Goal: Task Accomplishment & Management: Use online tool/utility

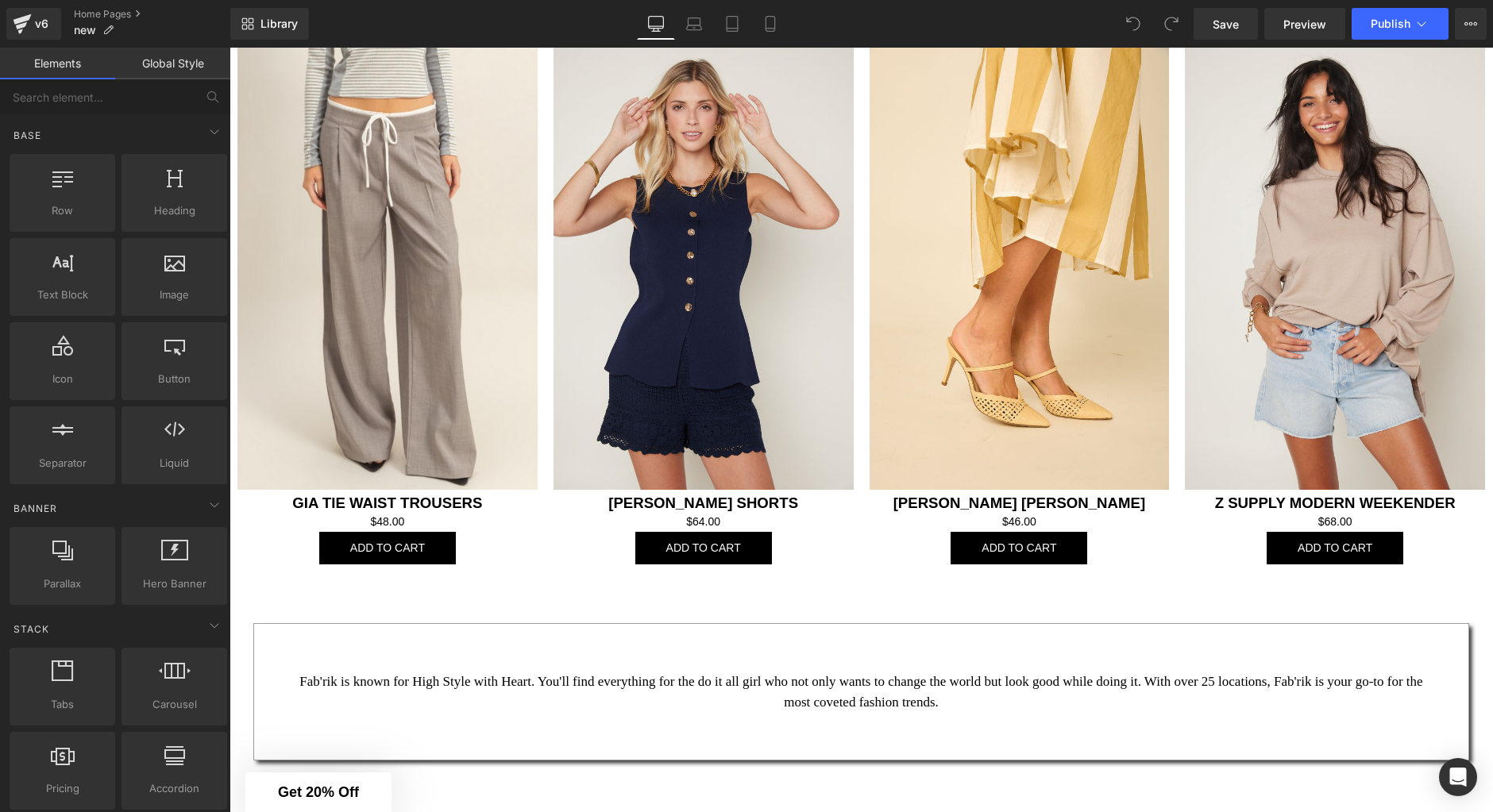
scroll to position [2278, 0]
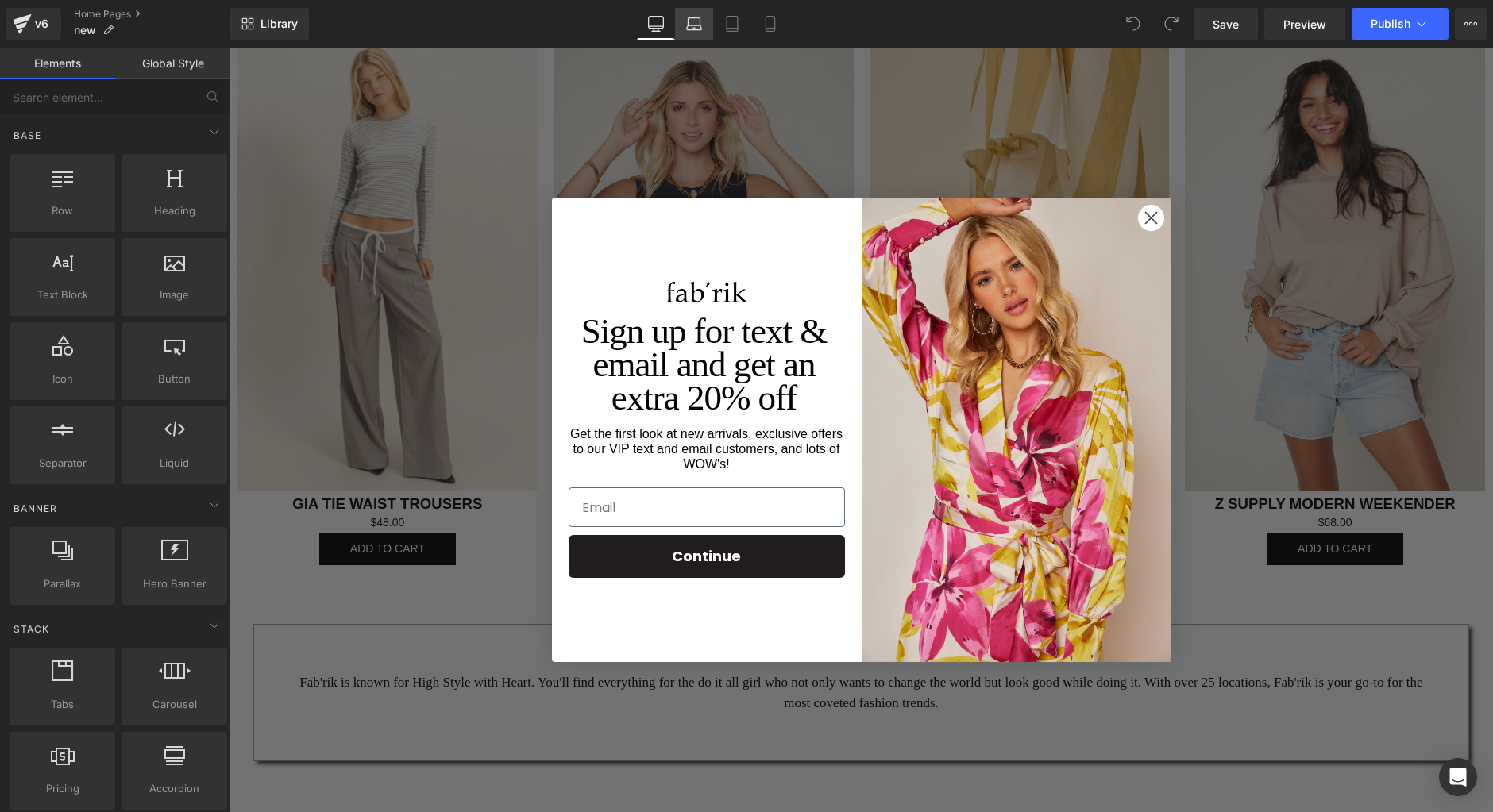
click at [701, 26] on icon at bounding box center [694, 28] width 15 height 5
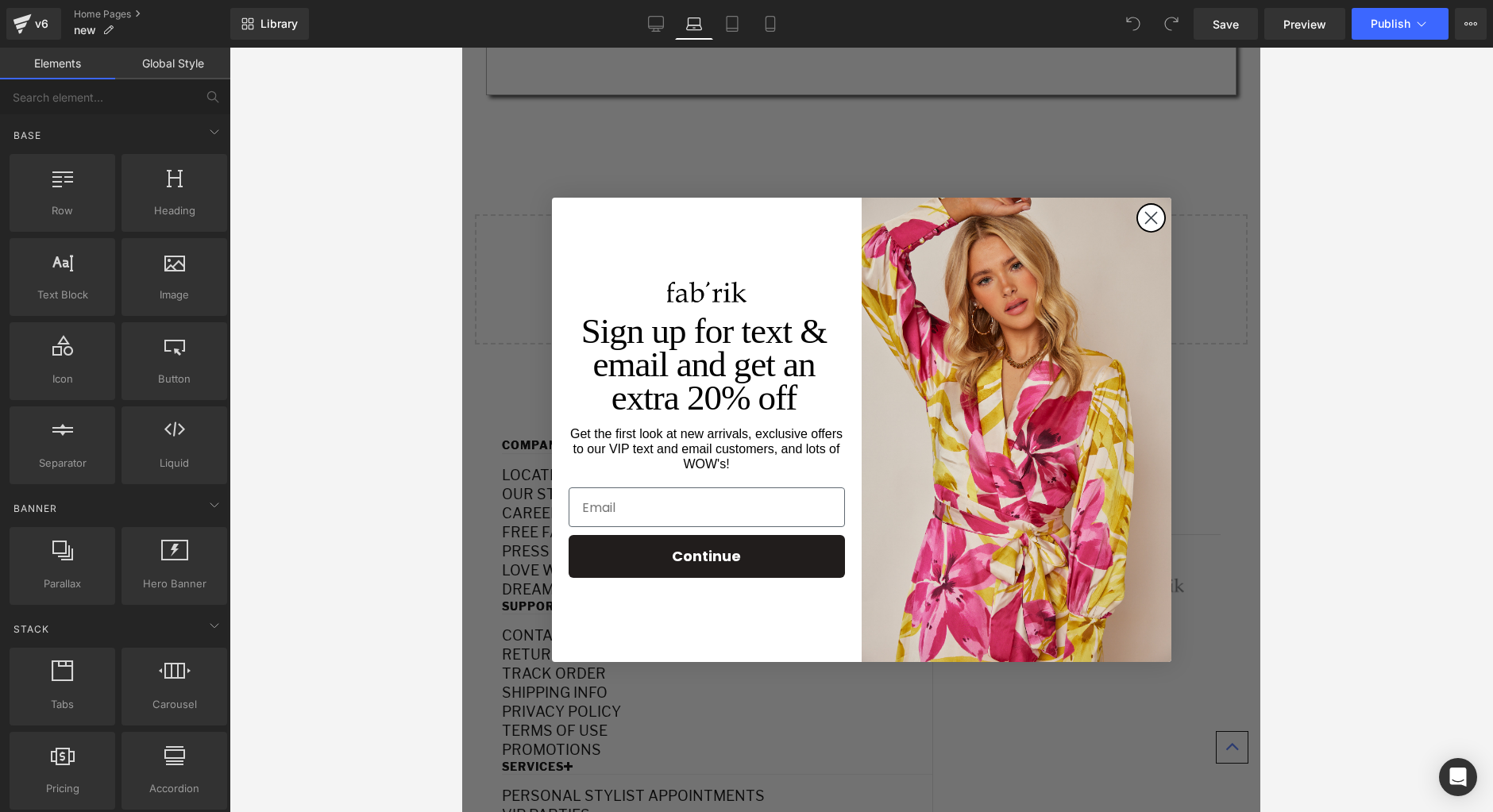
click at [1150, 220] on icon "Close dialog" at bounding box center [1151, 219] width 11 height 11
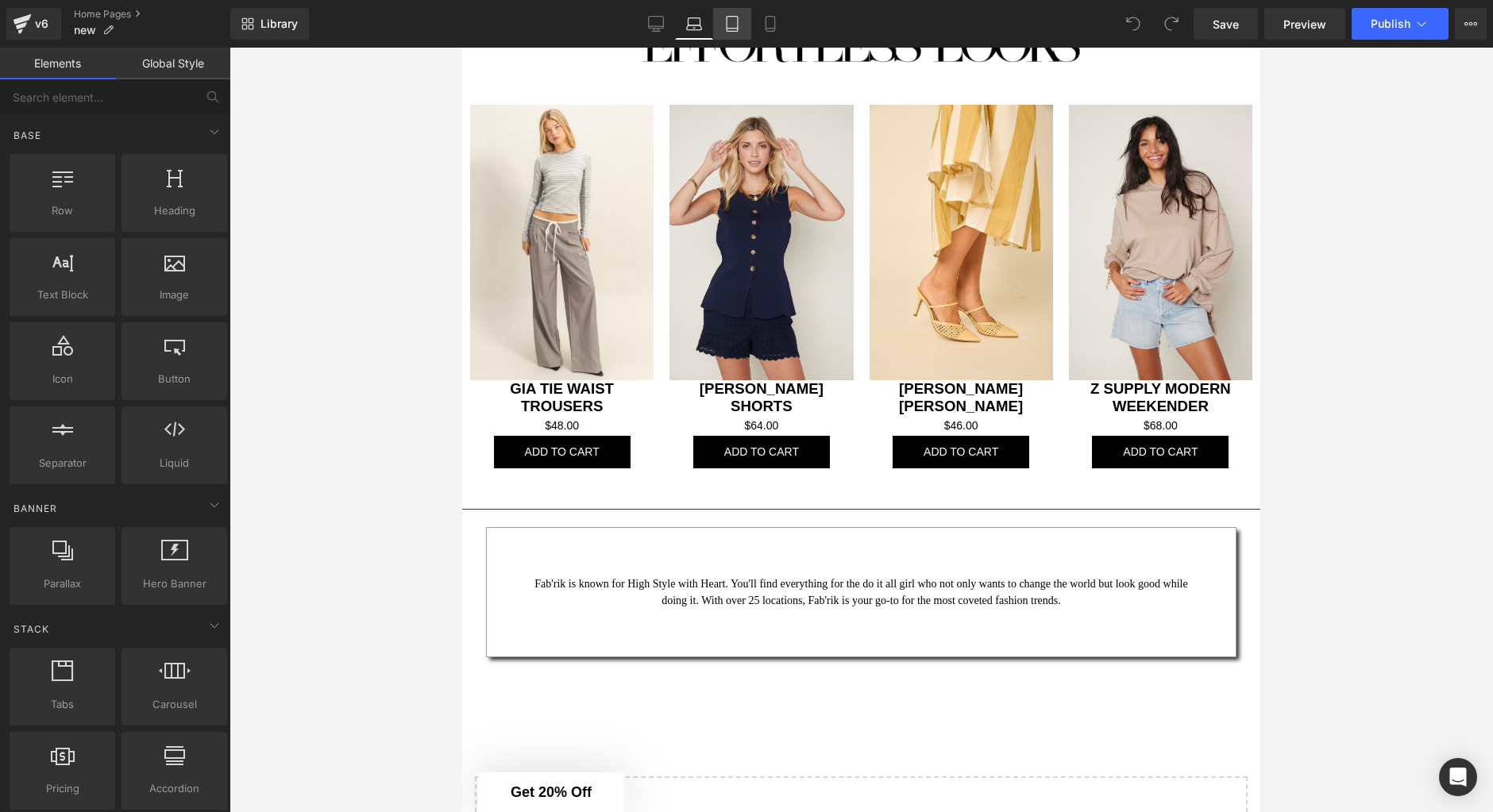
click at [739, 30] on icon at bounding box center [732, 24] width 16 height 16
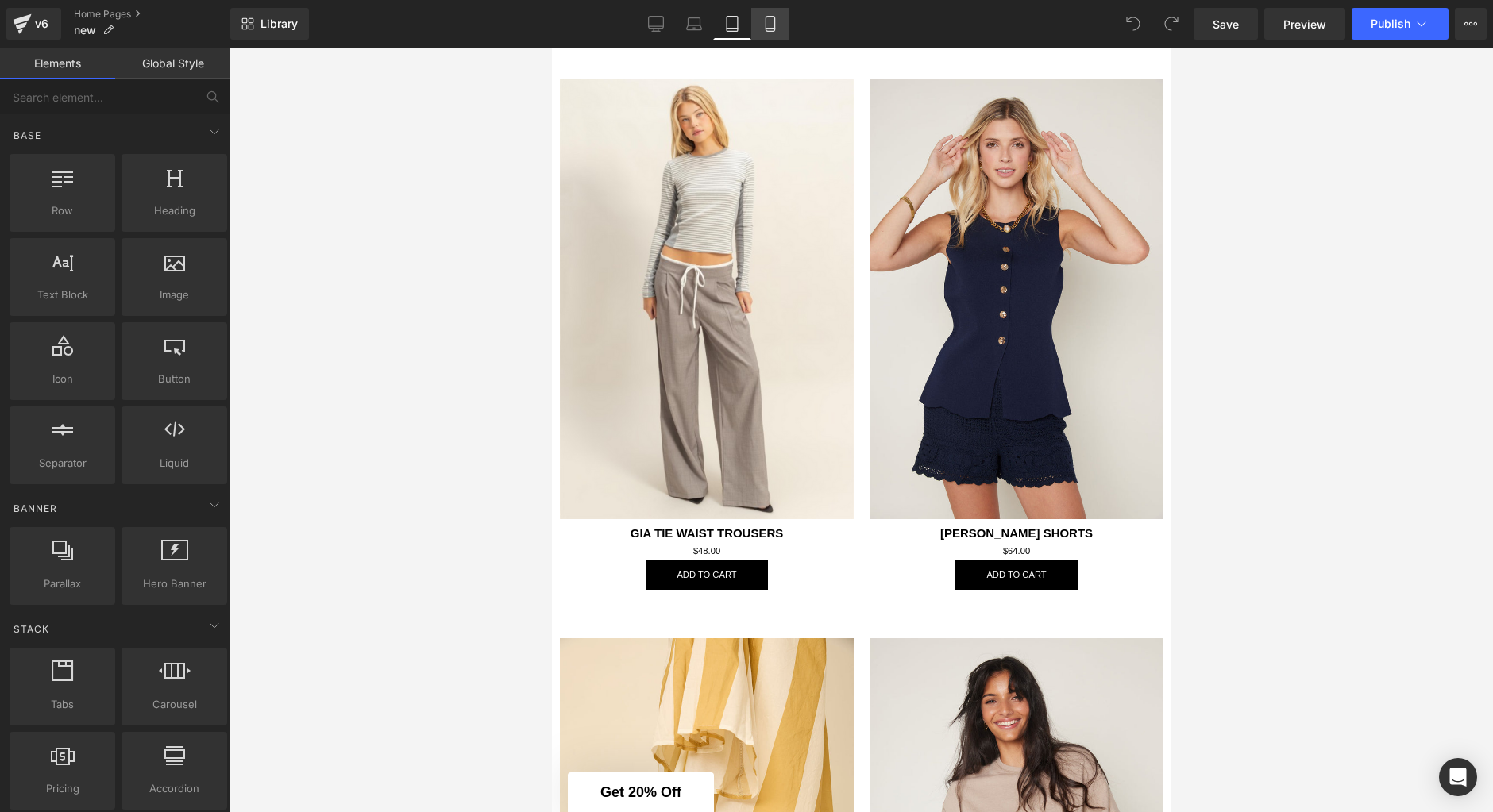
click at [770, 29] on icon at bounding box center [769, 29] width 9 height 0
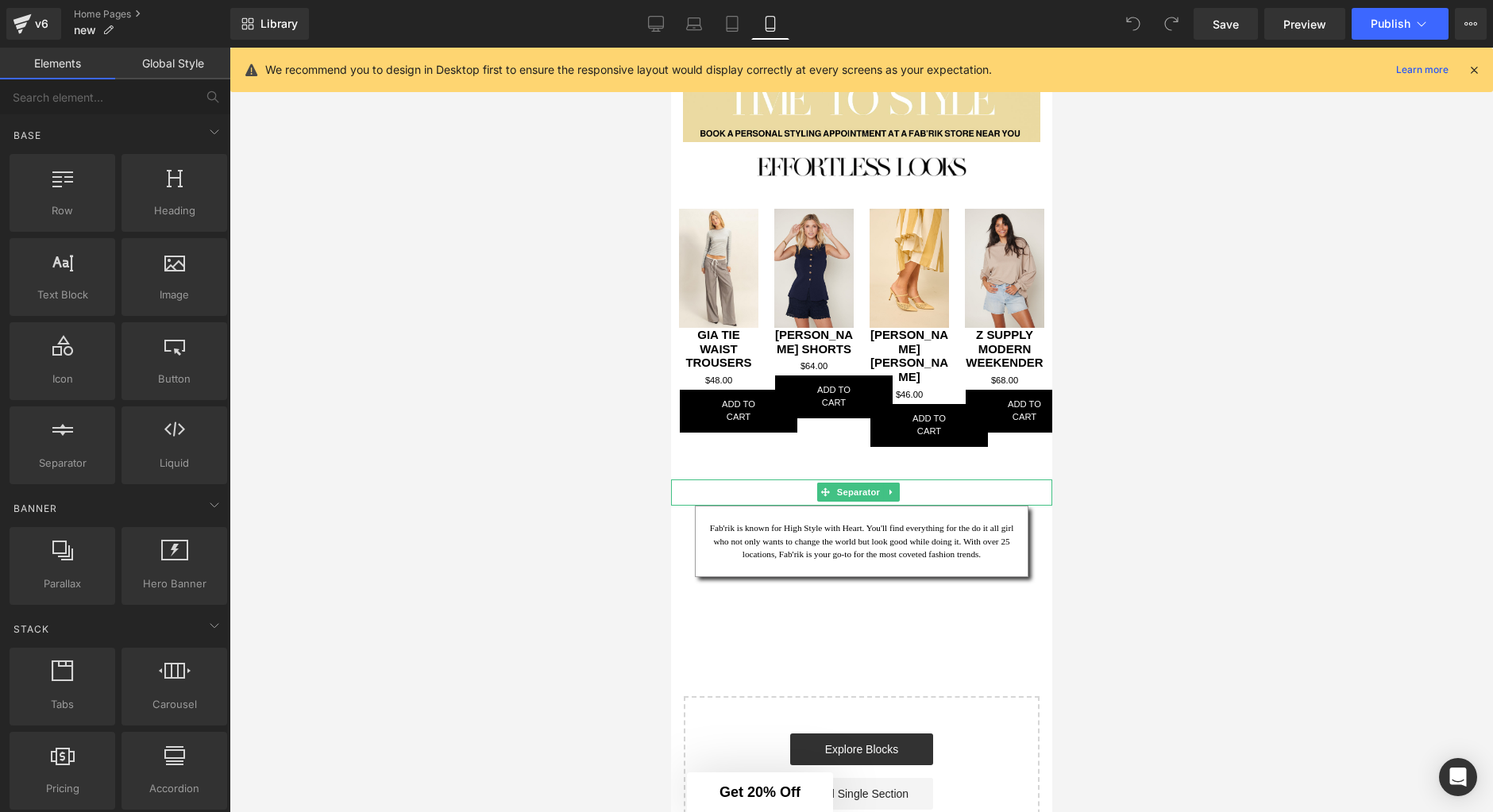
scroll to position [669, 0]
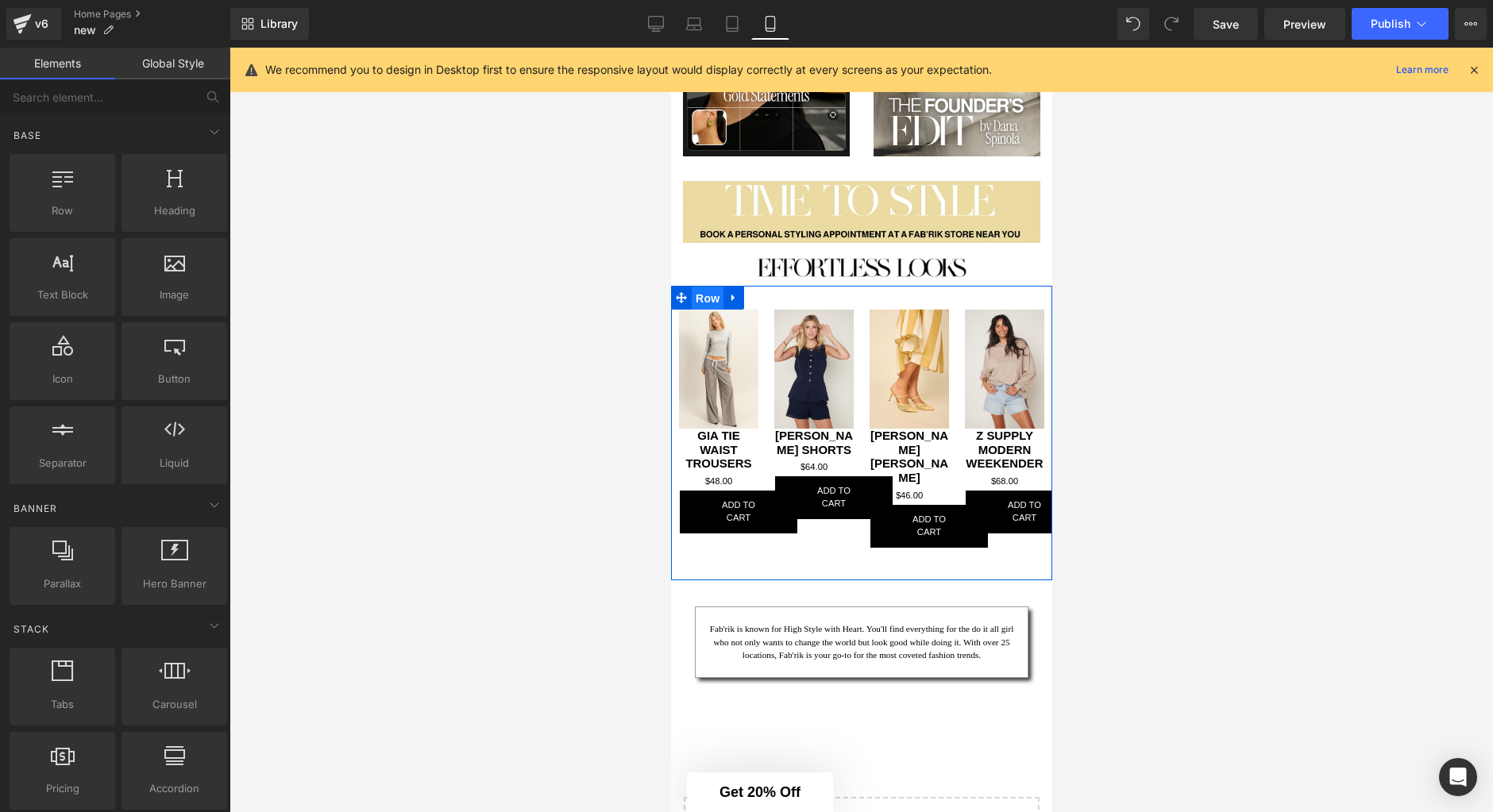
click at [695, 291] on span "Row" at bounding box center [706, 298] width 32 height 24
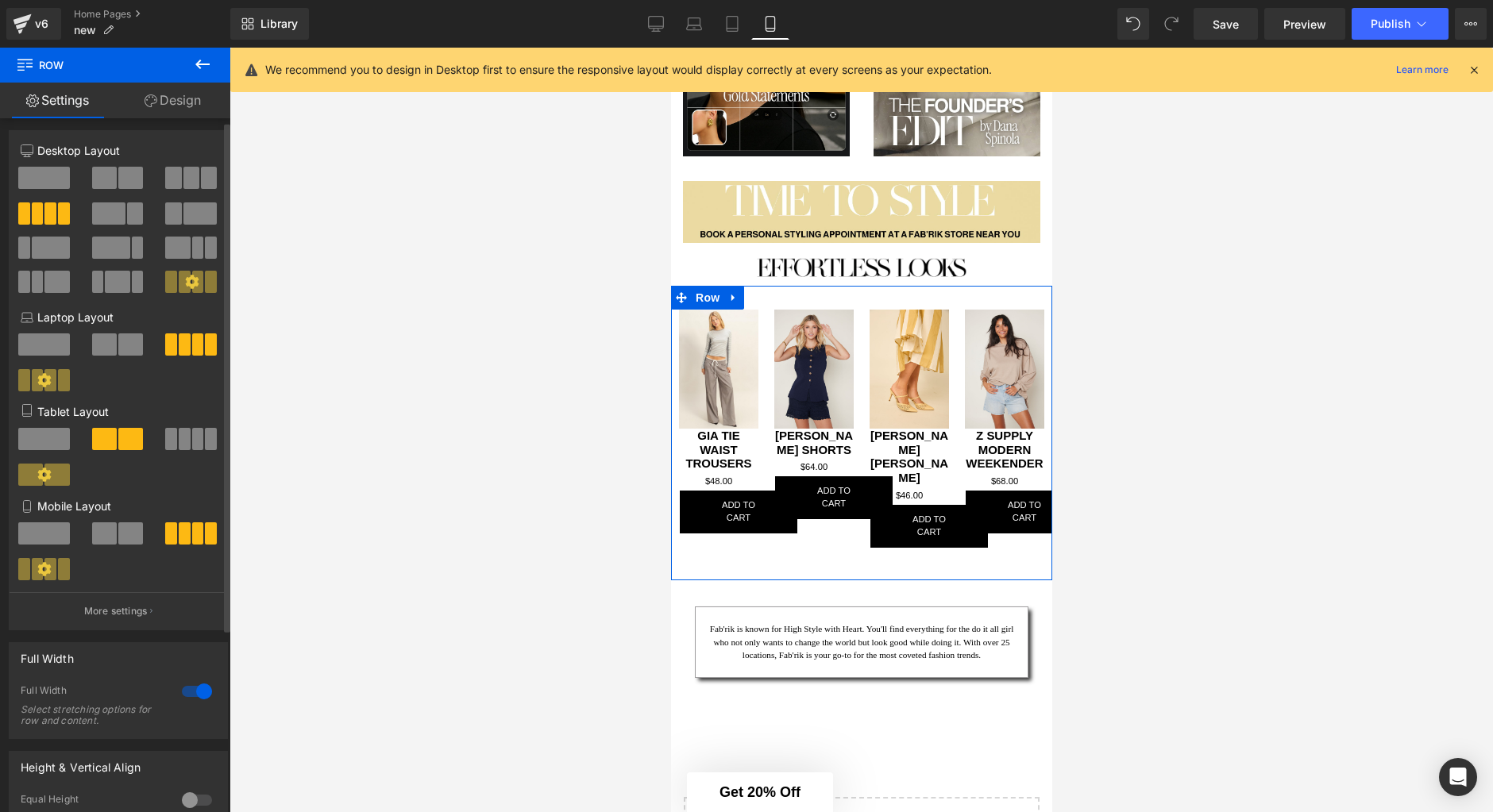
scroll to position [2, 0]
click at [187, 288] on icon at bounding box center [191, 283] width 13 height 13
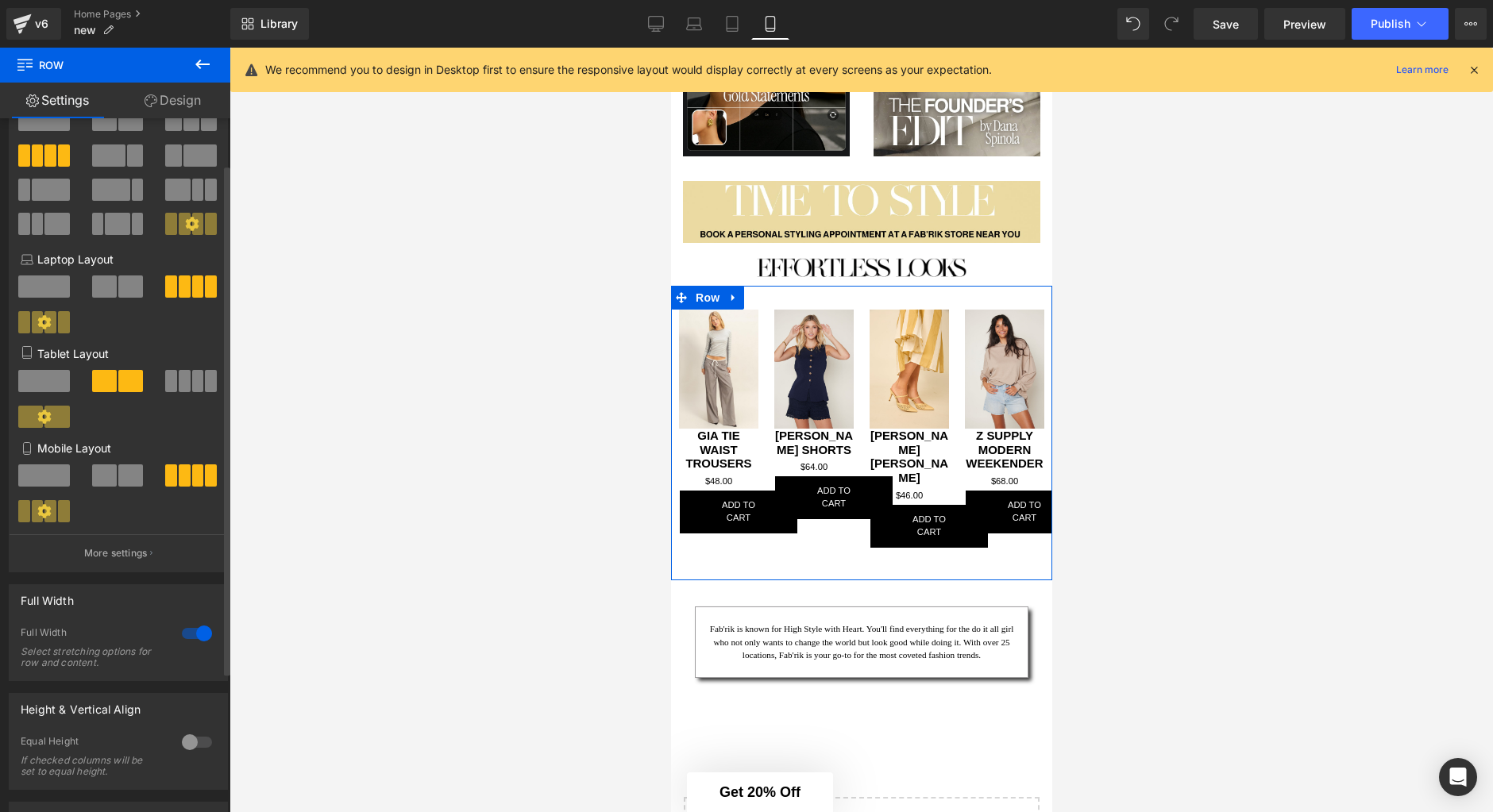
scroll to position [63, 0]
click at [44, 507] on icon at bounding box center [45, 510] width 13 height 13
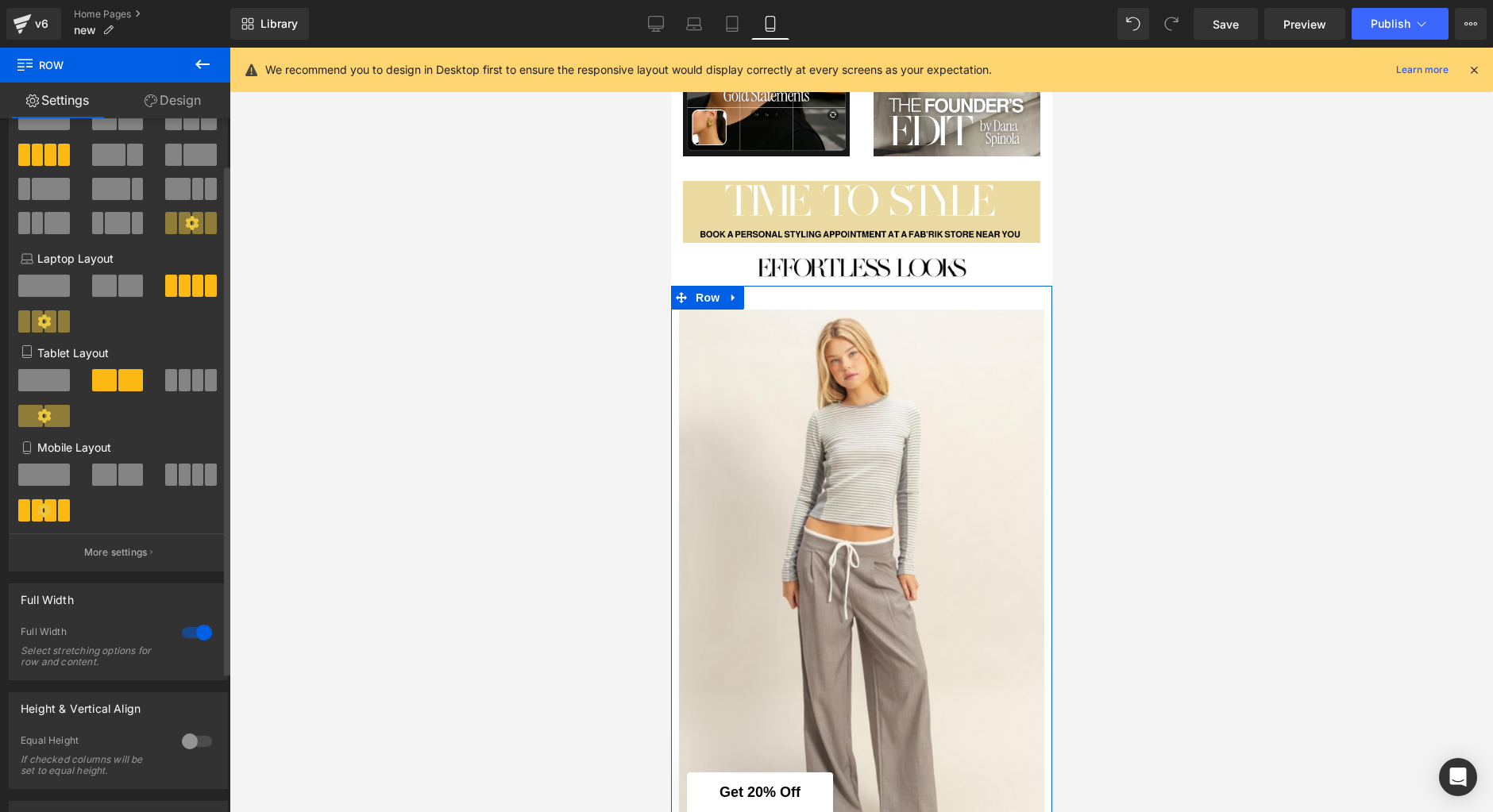
click at [196, 476] on span at bounding box center [198, 474] width 11 height 22
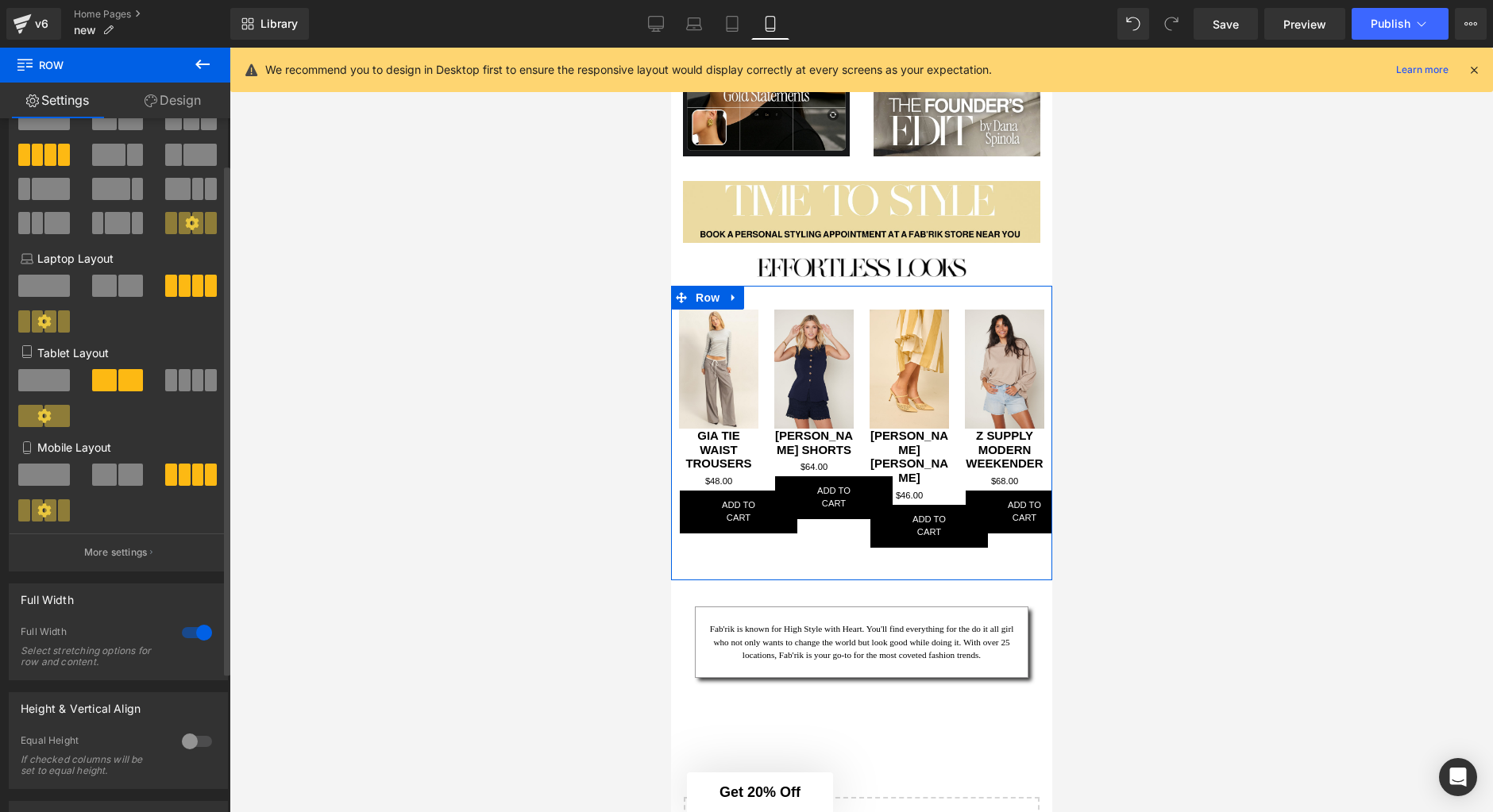
click at [105, 480] on span at bounding box center [104, 474] width 25 height 22
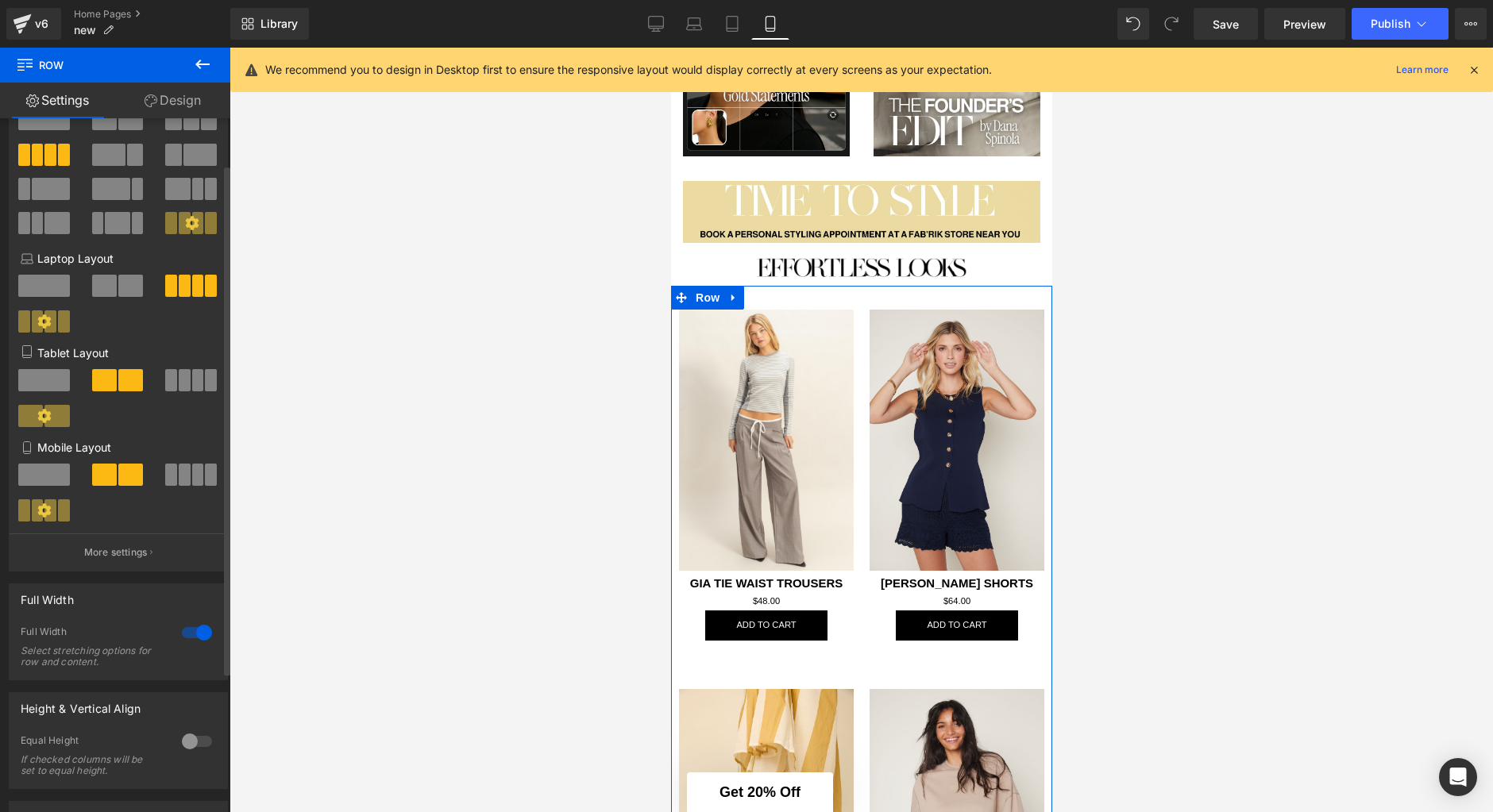
click at [182, 473] on span at bounding box center [185, 474] width 11 height 22
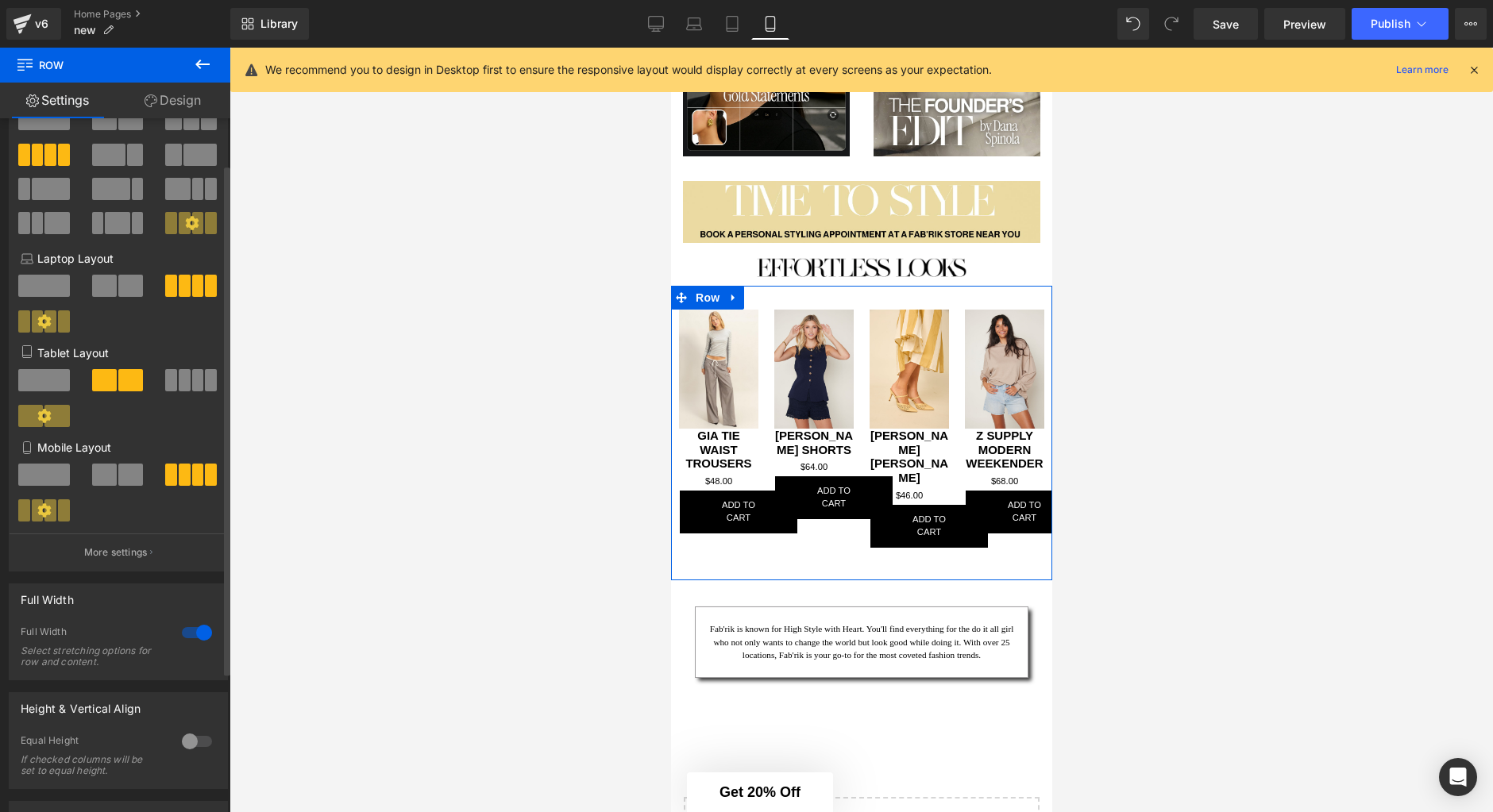
click at [187, 739] on div at bounding box center [197, 741] width 38 height 26
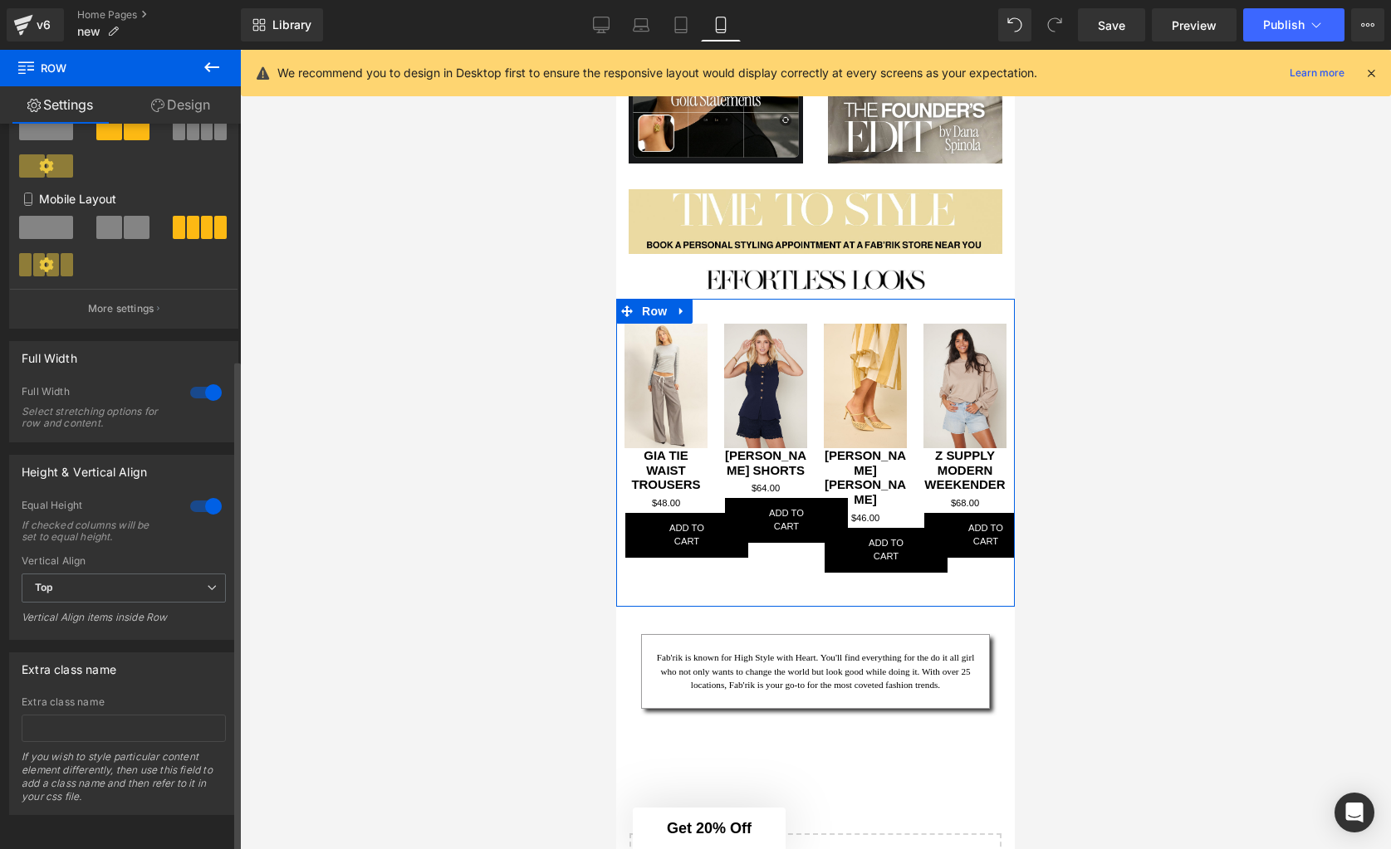
scroll to position [346, 0]
click at [117, 218] on span at bounding box center [109, 227] width 26 height 23
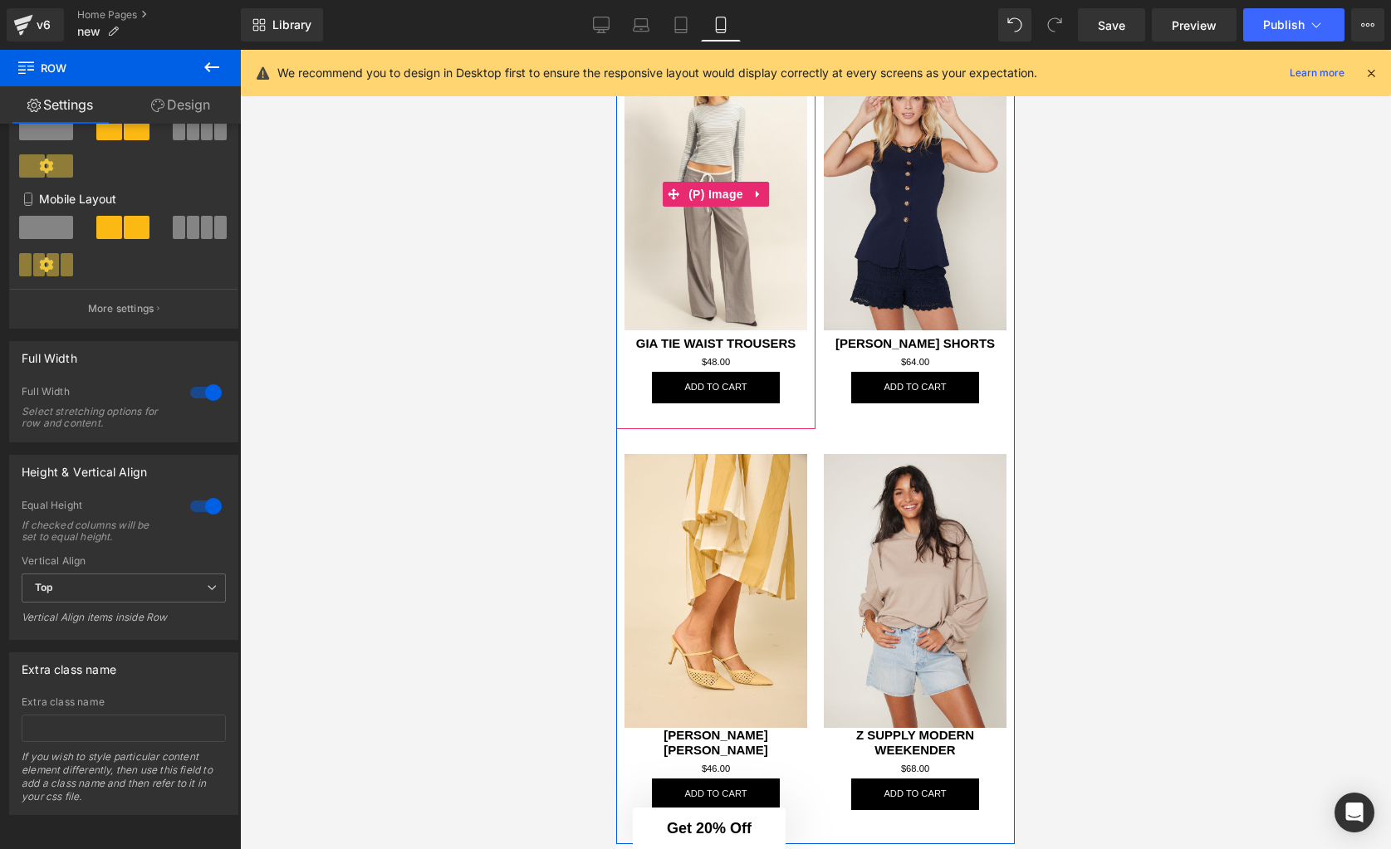
scroll to position [977, 0]
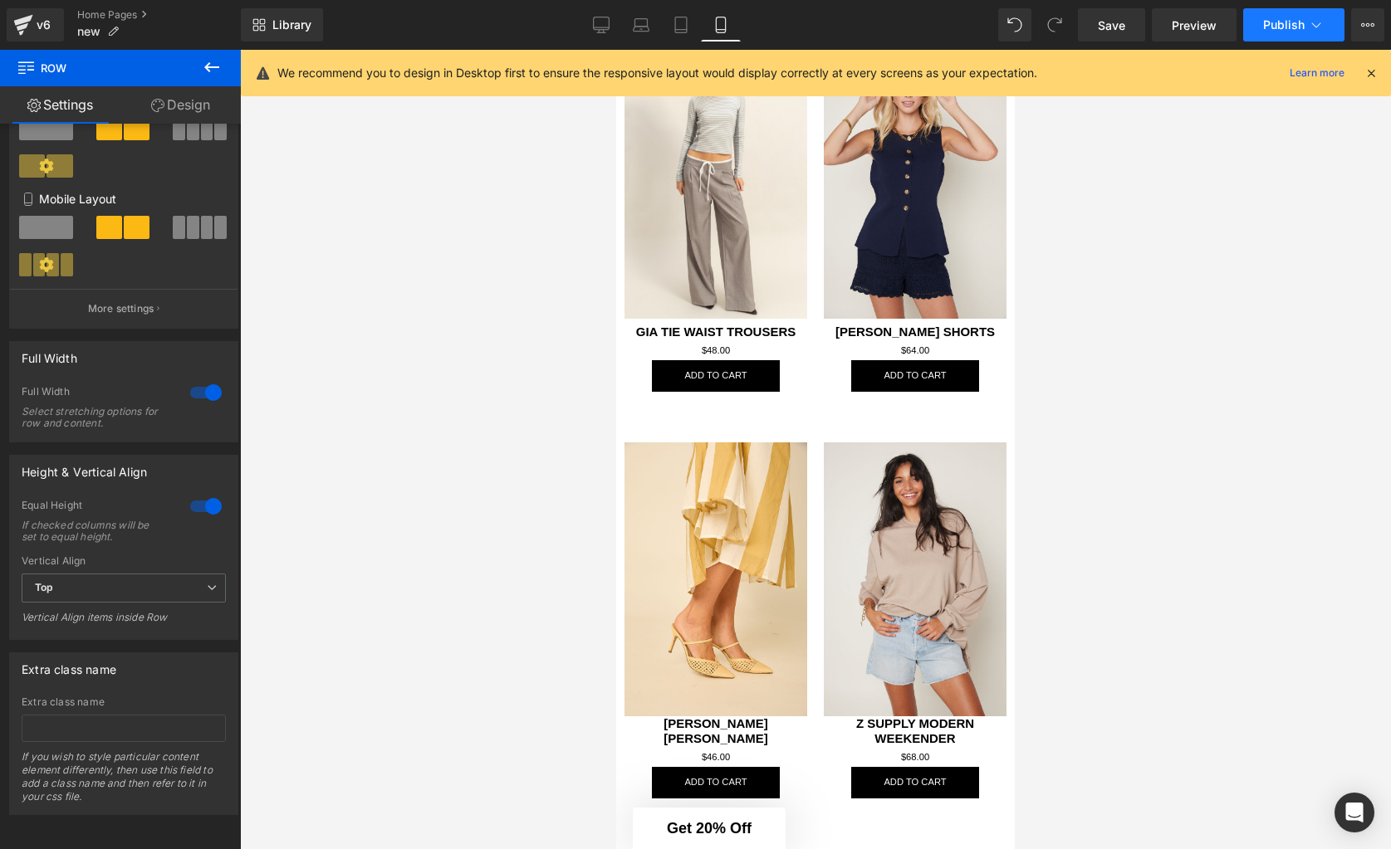
click at [1300, 31] on span "Publish" at bounding box center [1284, 24] width 42 height 13
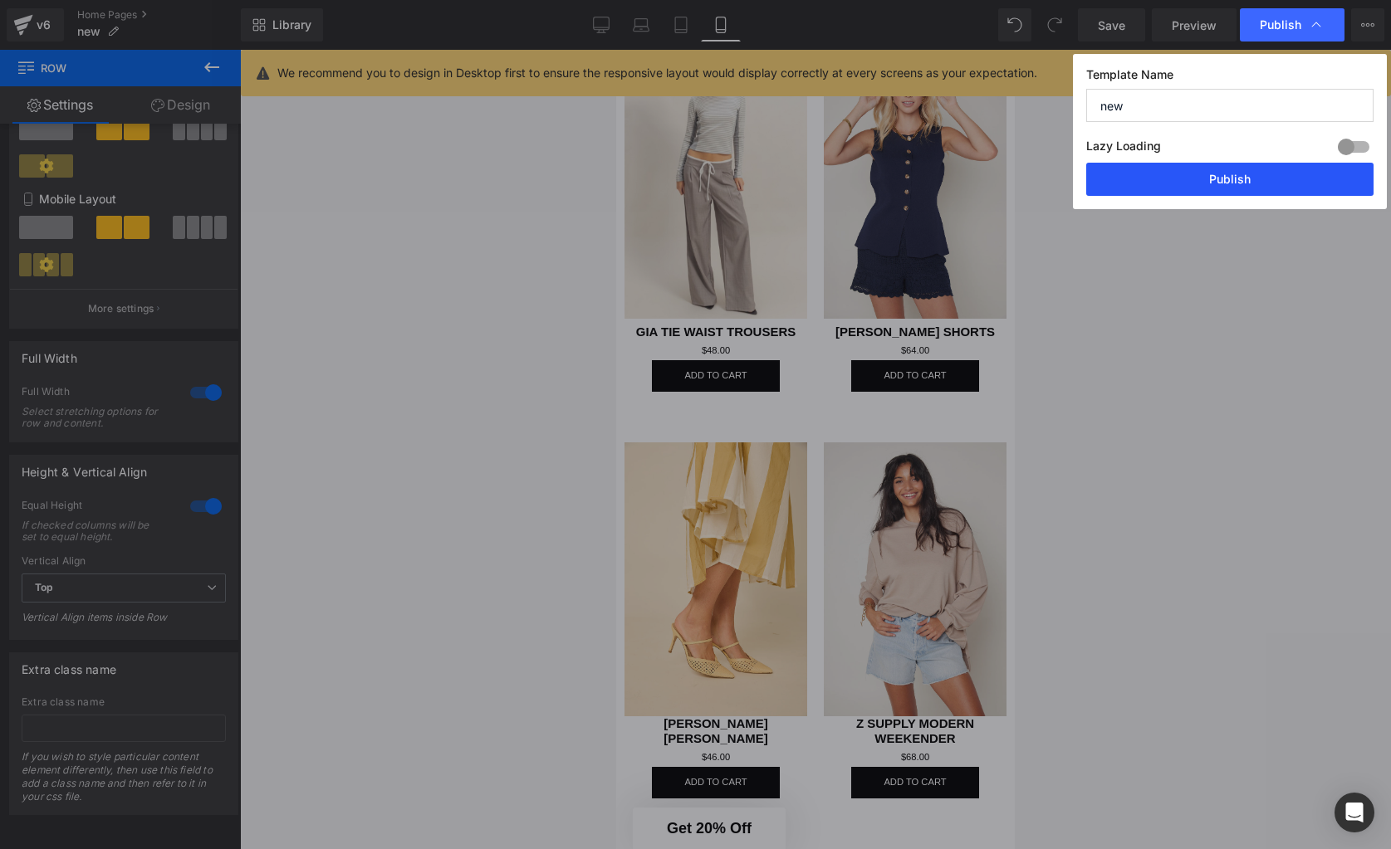
click at [1223, 188] on button "Publish" at bounding box center [1229, 179] width 287 height 33
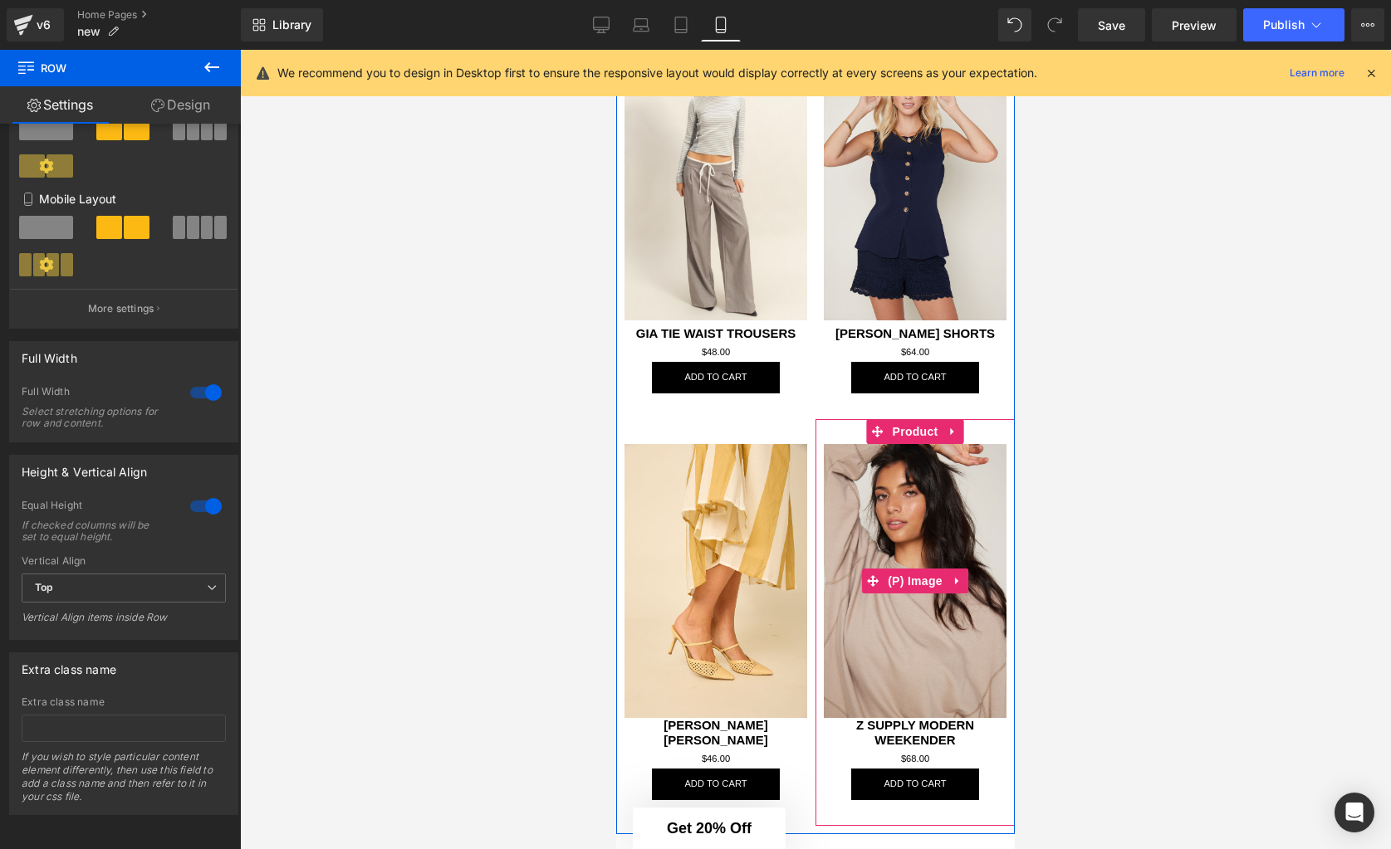
scroll to position [976, 0]
